Goal: Information Seeking & Learning: Learn about a topic

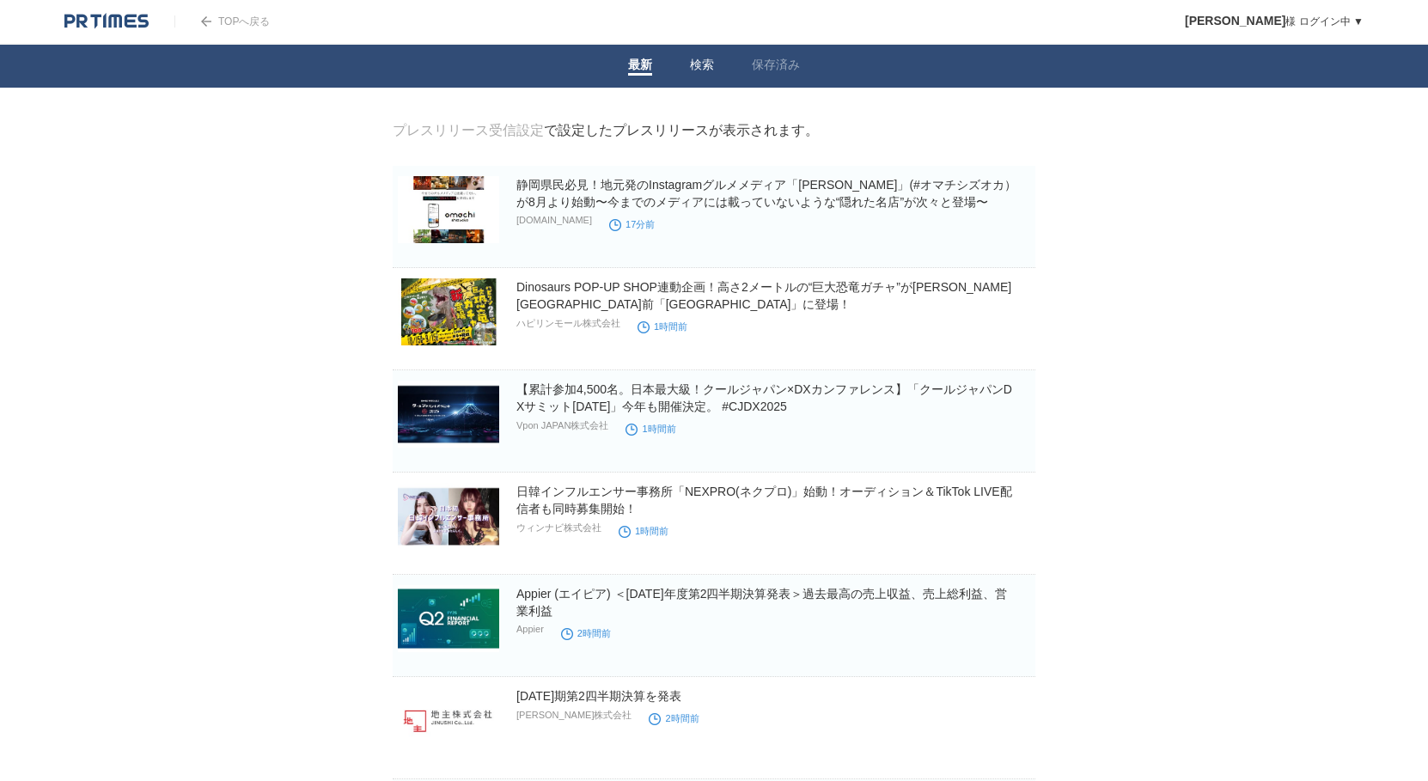
click at [693, 62] on link "検索" at bounding box center [702, 67] width 24 height 18
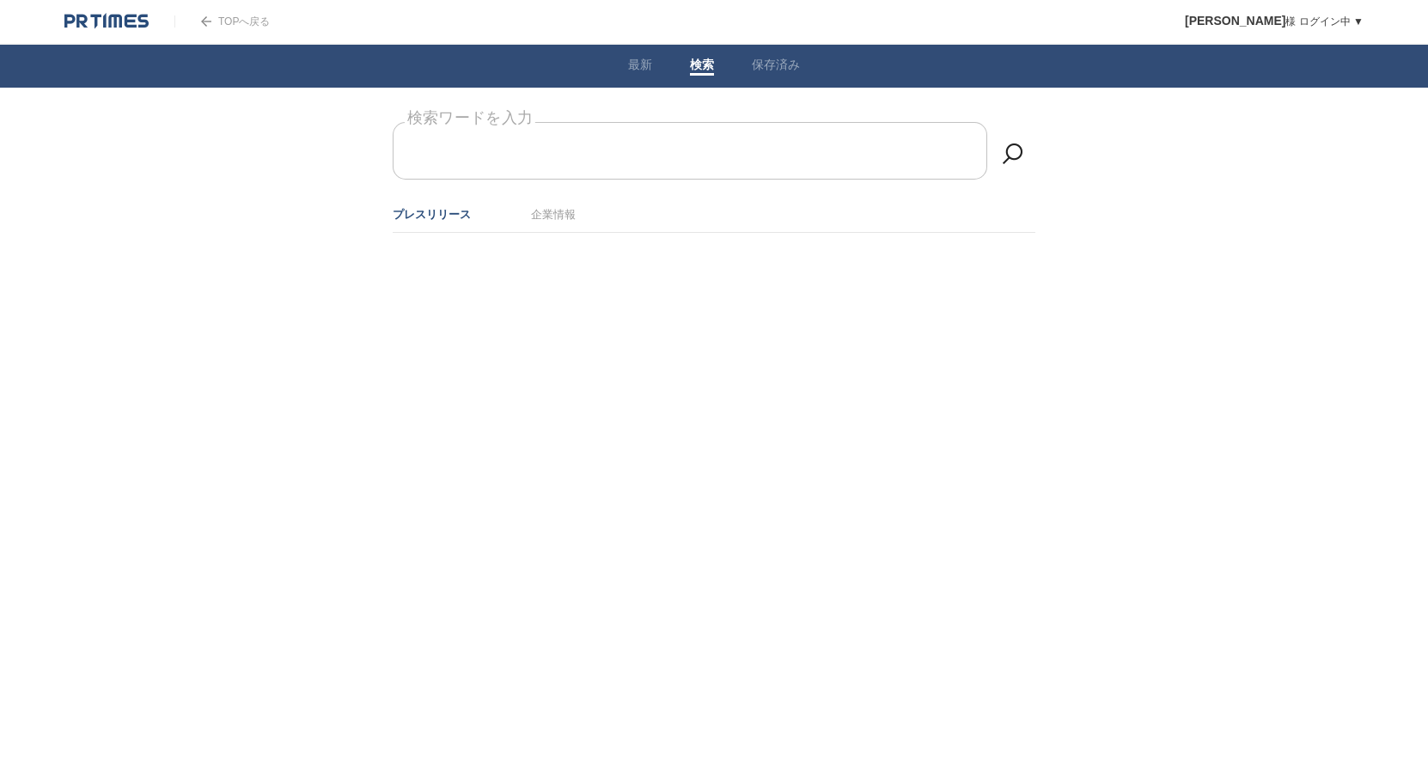
click at [640, 150] on input "検索ワードを入力" at bounding box center [690, 151] width 594 height 58
type input "m"
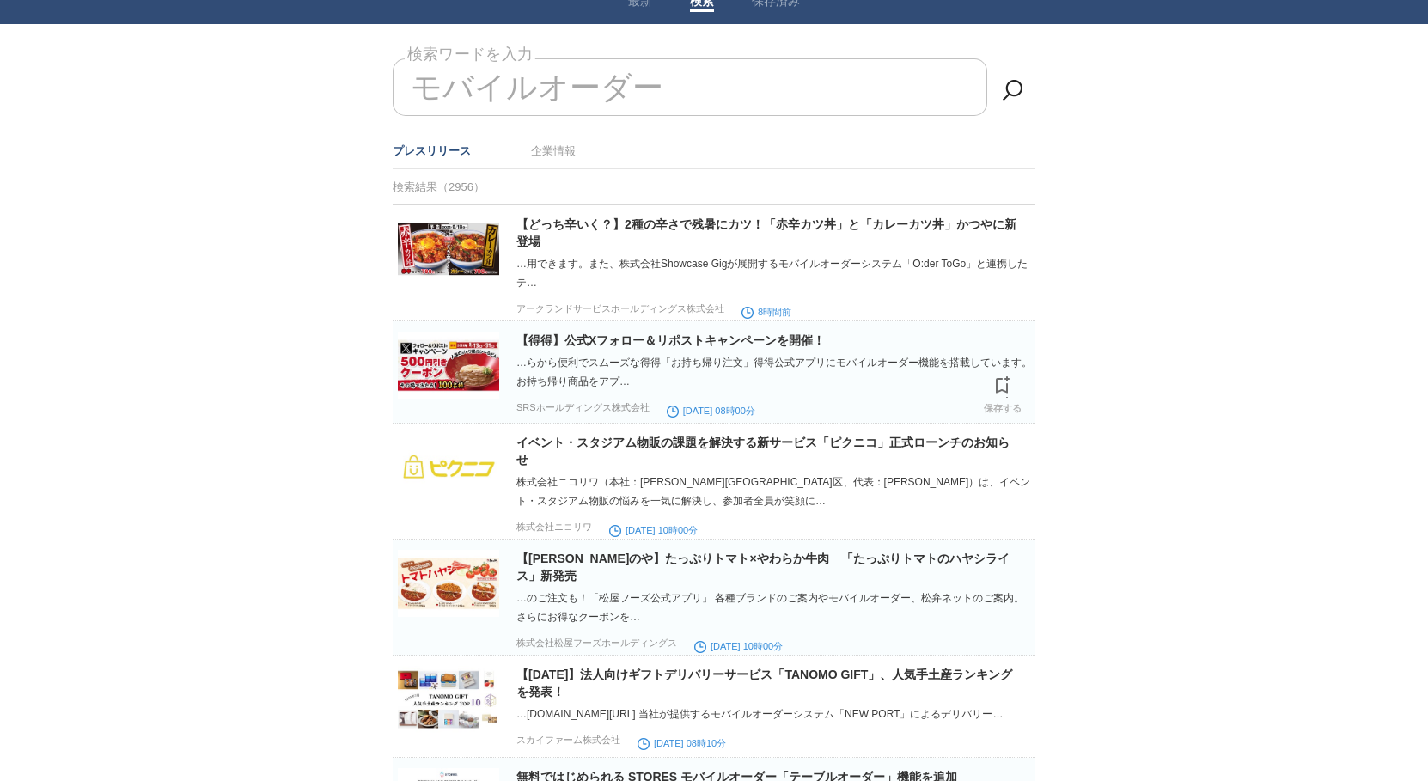
scroll to position [70, 0]
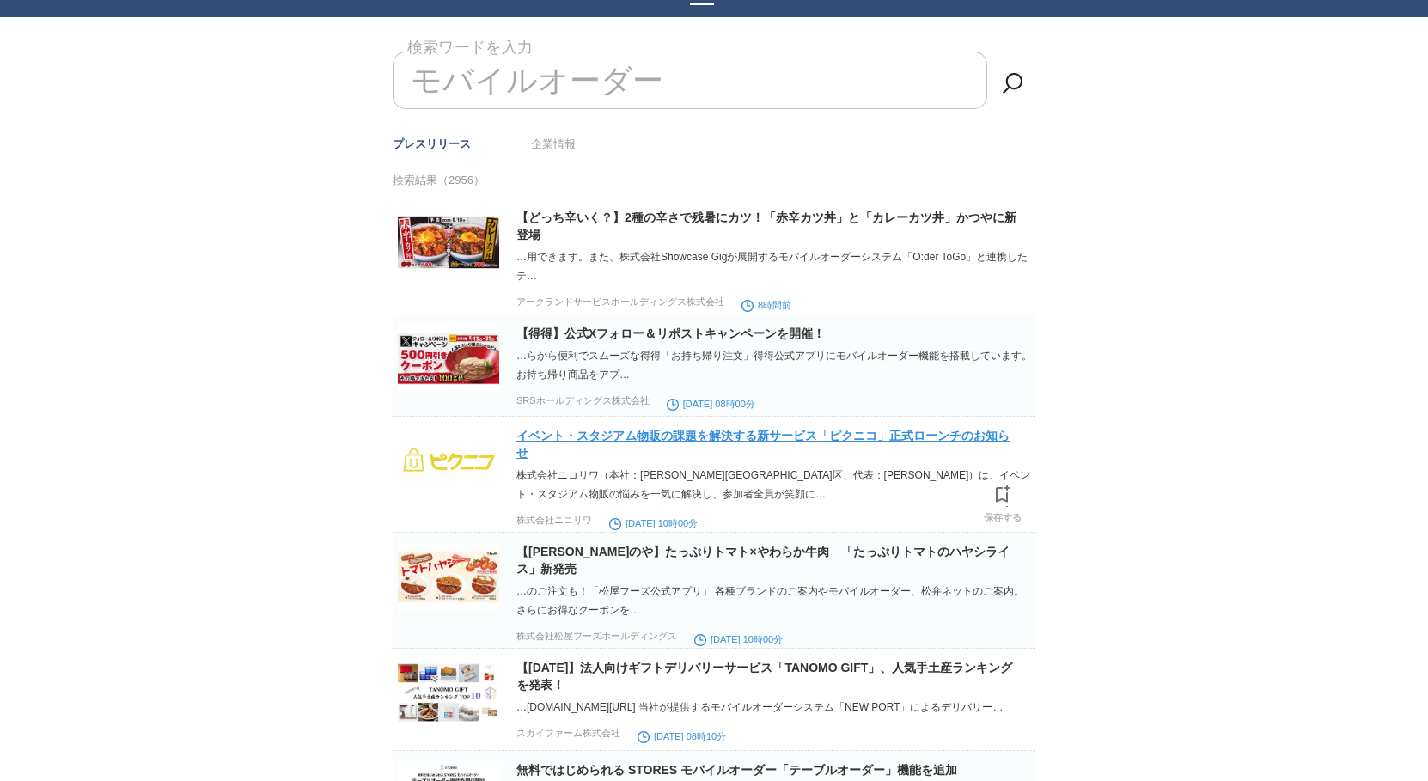
type input "モバイルオーダー"
click at [809, 429] on link "イベント・スタジアム物販の課題を解決する新サービス「ピクニコ」正式ローンチのお知らせ" at bounding box center [762, 444] width 493 height 31
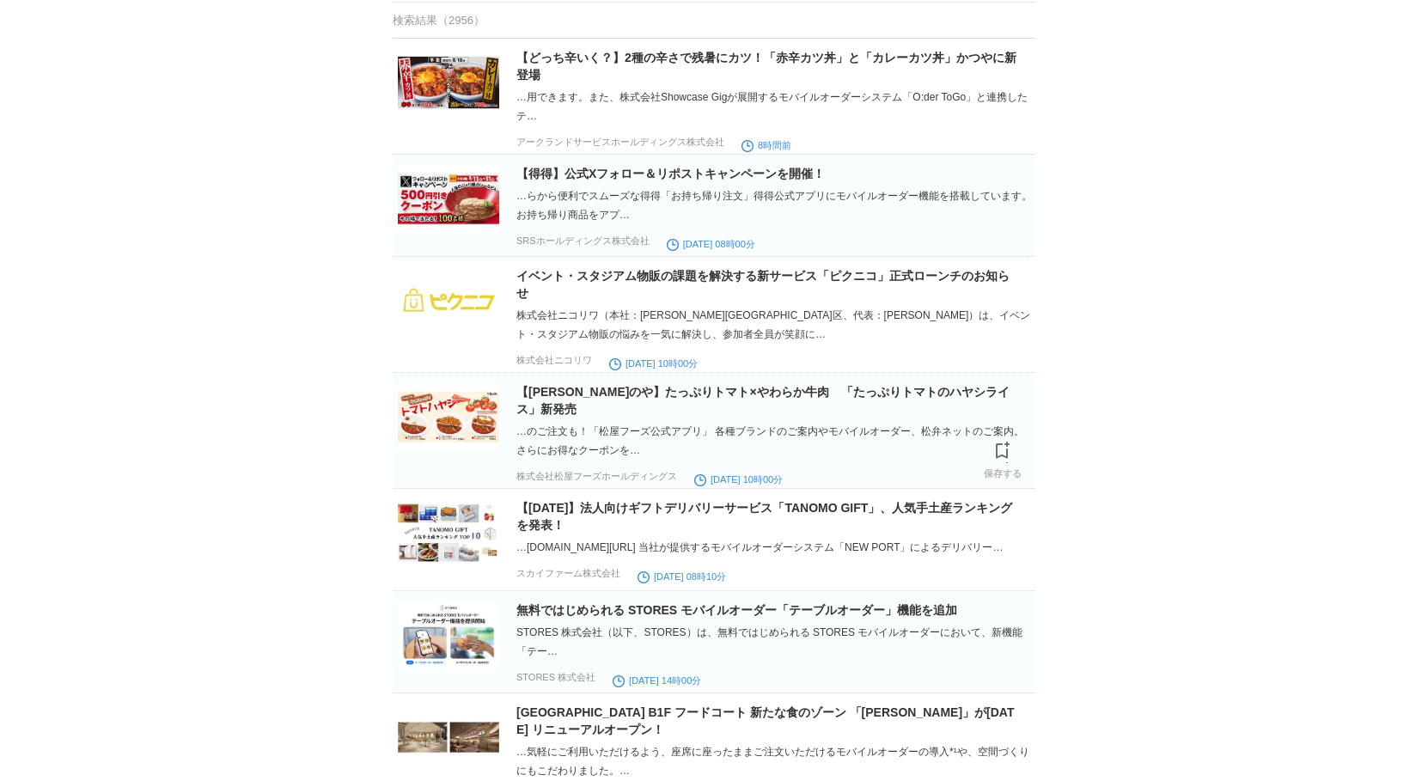
scroll to position [231, 0]
click at [760, 602] on link "無料ではじめられる STORES モバイルオーダー「テーブルオーダー」機能を追加" at bounding box center [736, 609] width 441 height 14
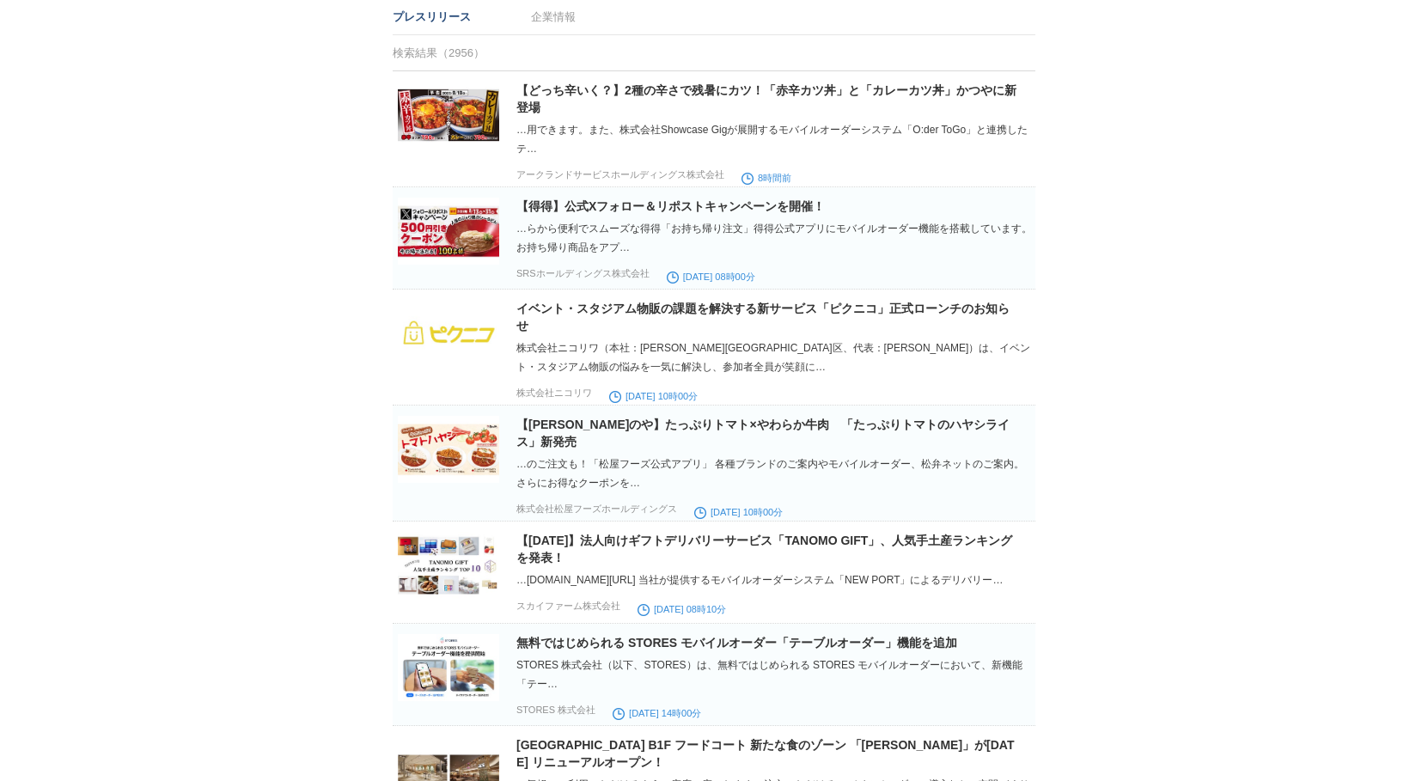
scroll to position [218, 0]
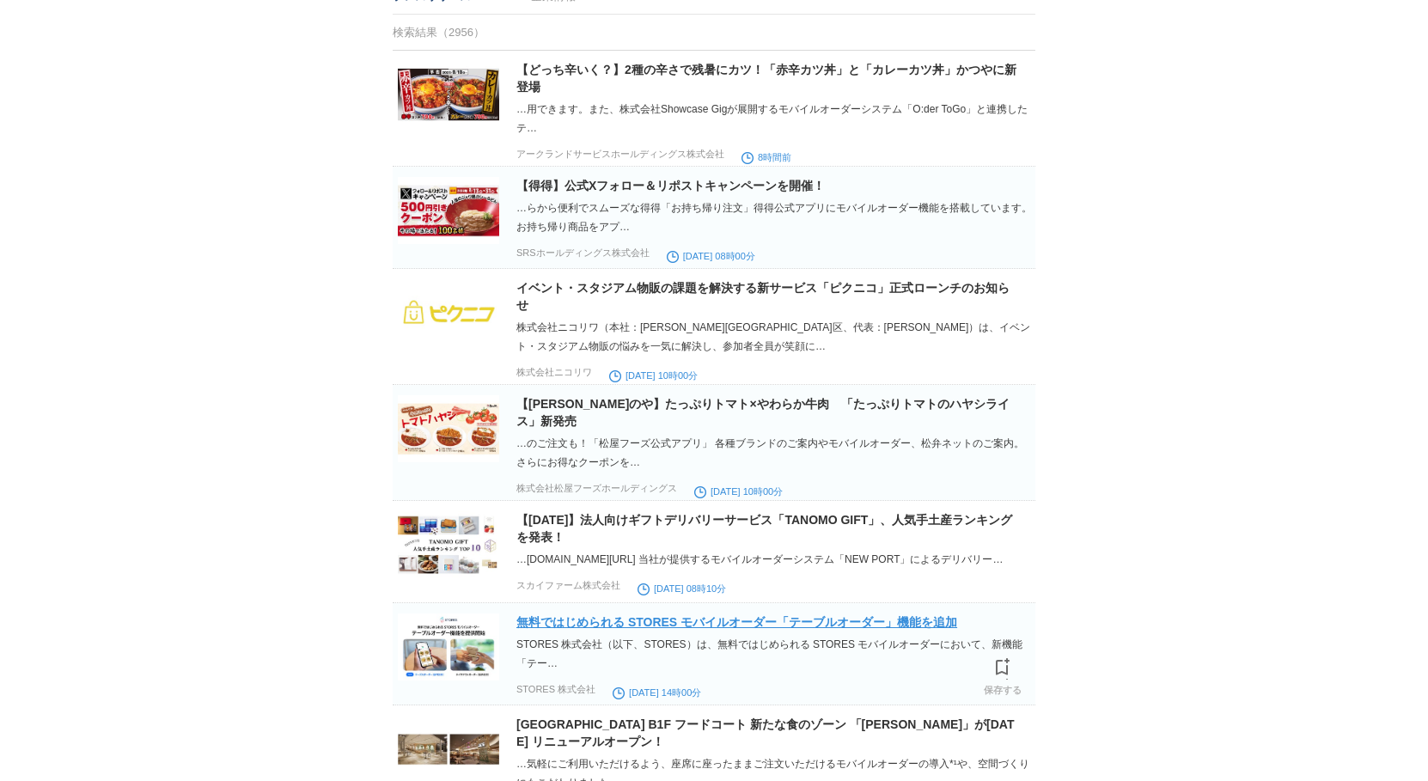
click at [709, 615] on link "無料ではじめられる STORES モバイルオーダー「テーブルオーダー」機能を追加" at bounding box center [736, 622] width 441 height 14
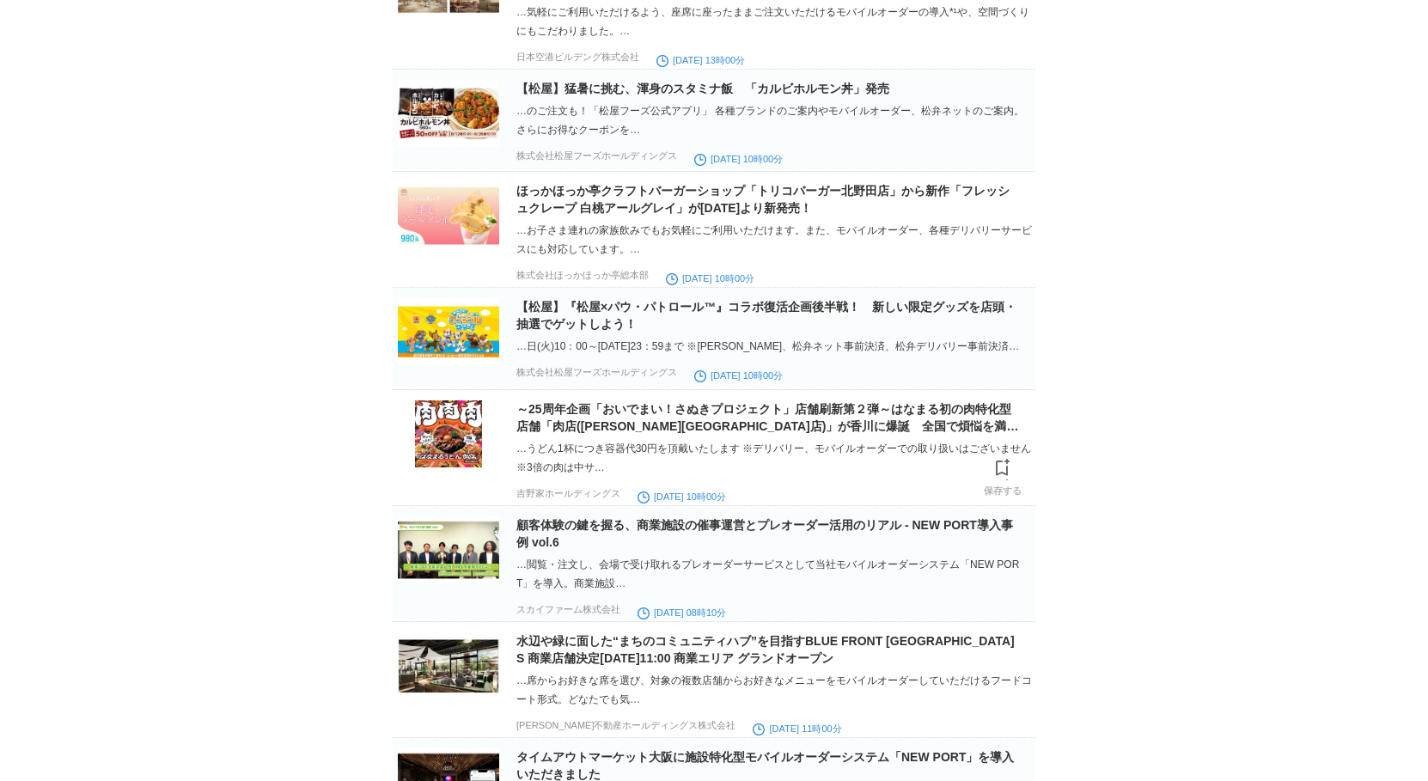
scroll to position [976, 0]
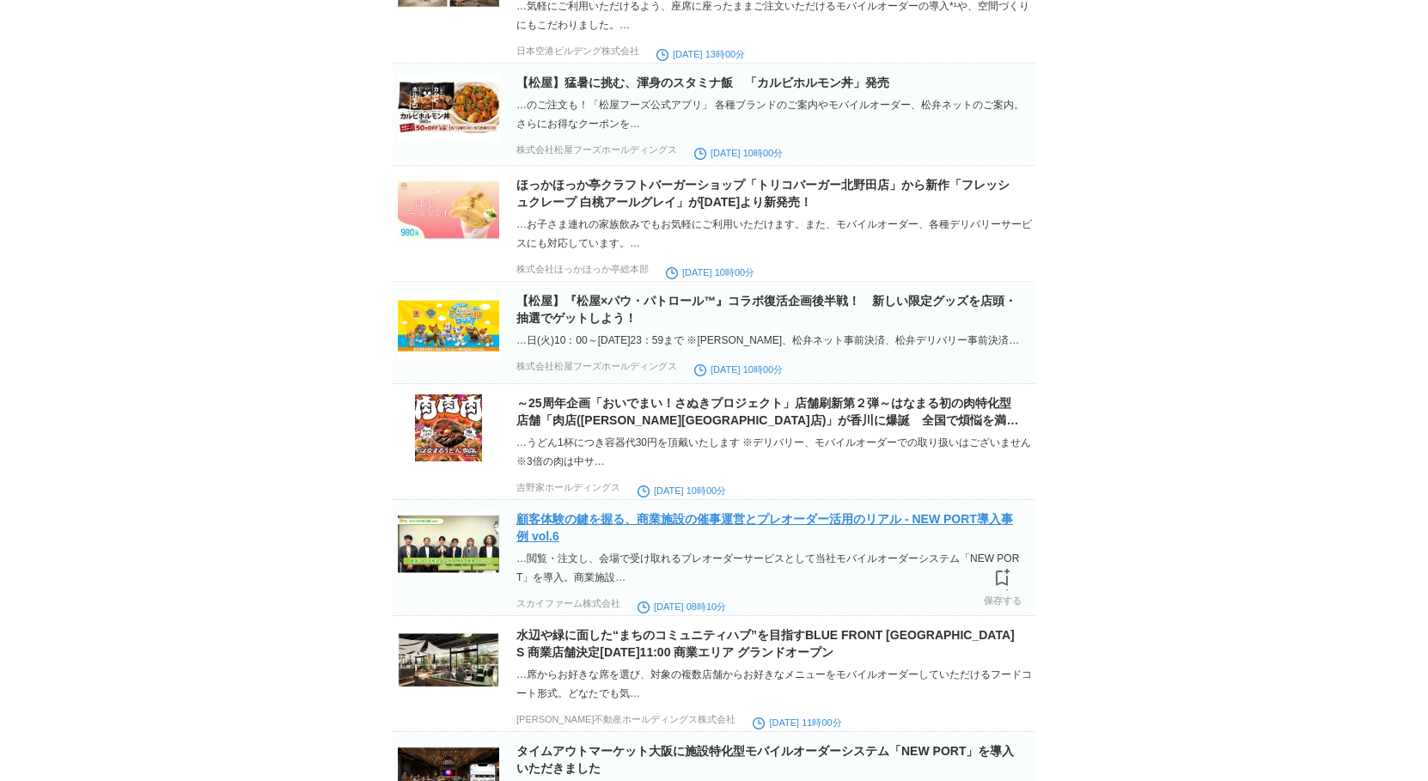
click at [971, 520] on link "顧客体験の鍵を握る、商業施設の催事運営とプレオーダー活用のリアル - NEW PORT導入事例 vol.6" at bounding box center [764, 527] width 496 height 31
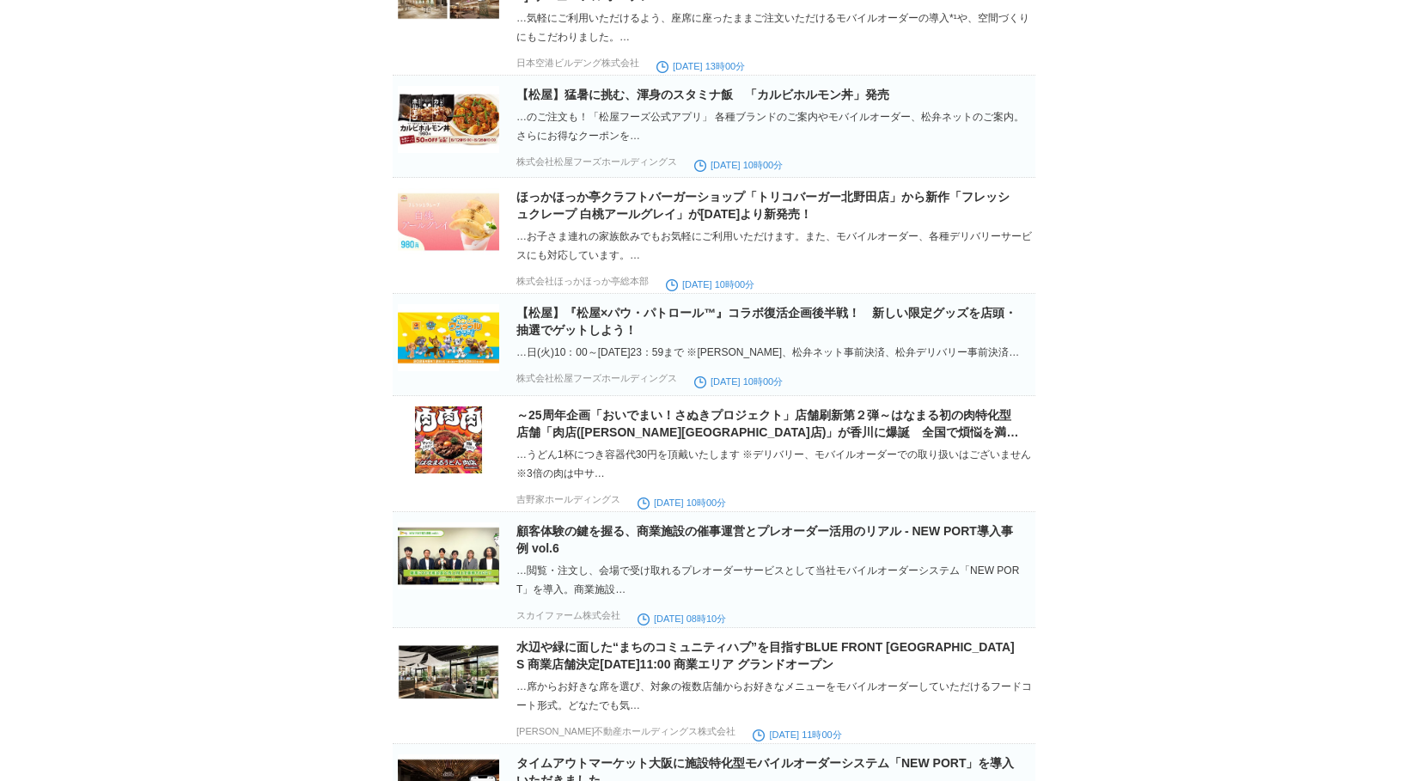
scroll to position [1008, 0]
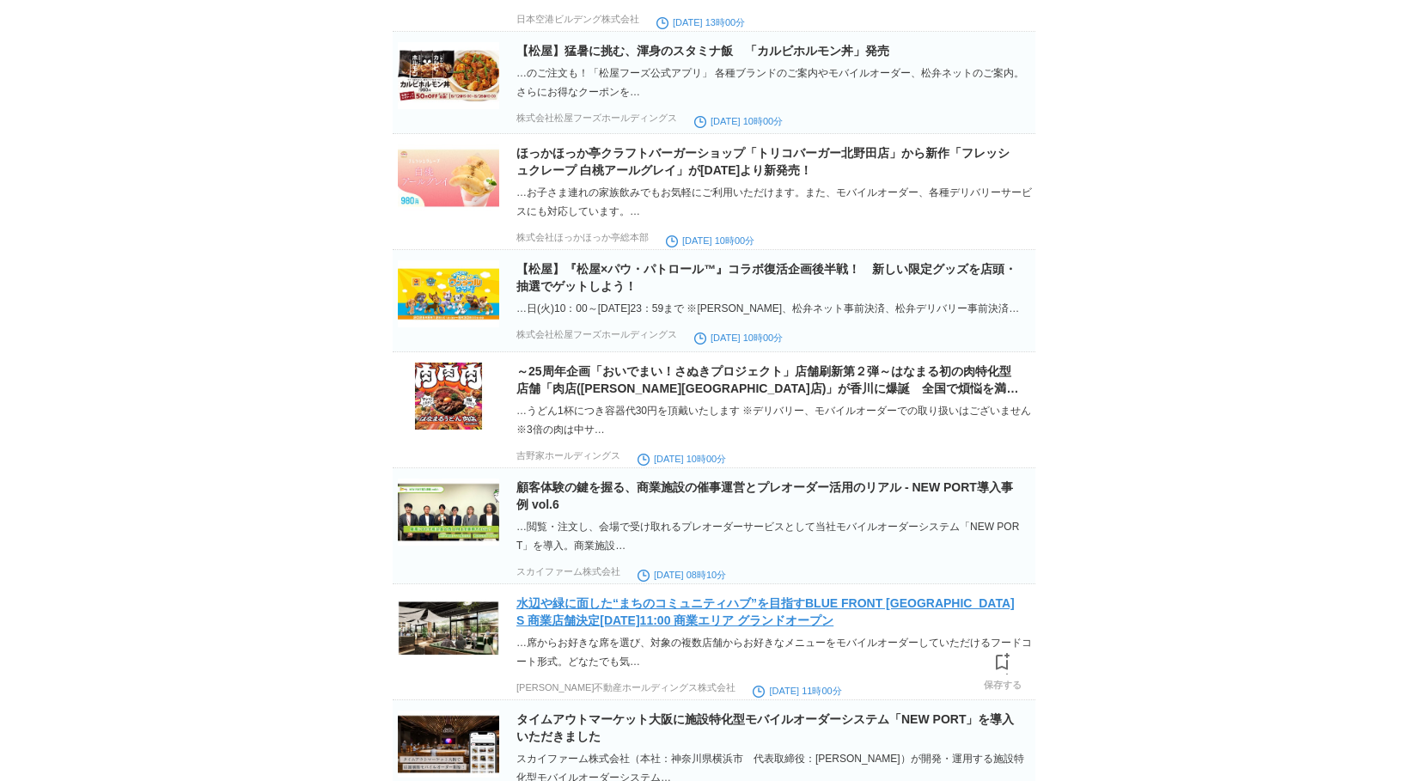
click at [748, 601] on link "水辺や緑に面した“まちのコミュニティハブ”を目指すBLUE FRONT [GEOGRAPHIC_DATA] S 商業店舗決定[DATE]11:00 商業エリア…" at bounding box center [765, 611] width 498 height 31
